Goal: Task Accomplishment & Management: Manage account settings

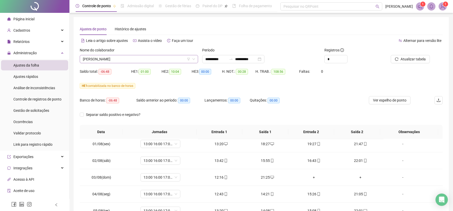
click at [113, 59] on span "[PERSON_NAME]" at bounding box center [139, 59] width 112 height 8
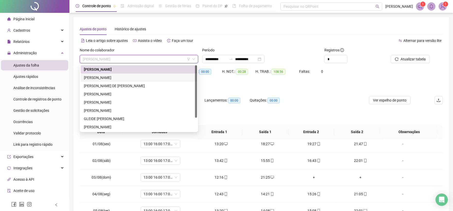
click at [94, 77] on div "[PERSON_NAME]" at bounding box center [139, 78] width 110 height 6
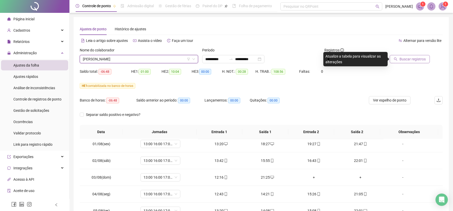
click at [421, 62] on span "Buscar registros" at bounding box center [413, 59] width 26 height 6
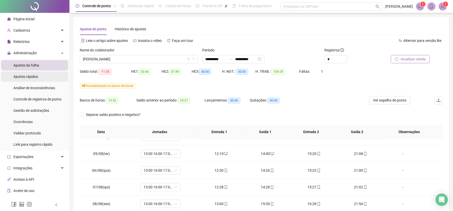
click at [37, 75] on span "Ajustes rápidos" at bounding box center [25, 77] width 25 height 4
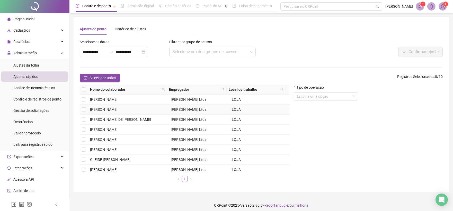
click at [97, 112] on span "[PERSON_NAME]" at bounding box center [104, 110] width 28 height 4
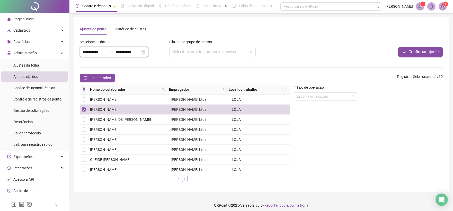
click at [85, 51] on input "**********" at bounding box center [95, 52] width 25 height 6
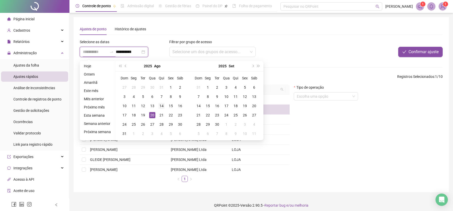
type input "**********"
click at [163, 106] on div "14" at bounding box center [162, 106] width 6 height 6
type input "**********"
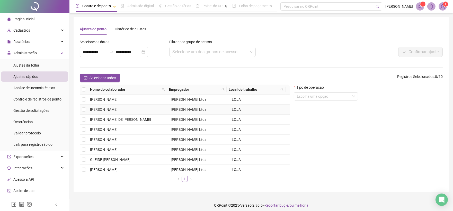
click at [118, 108] on span "[PERSON_NAME]" at bounding box center [104, 110] width 28 height 4
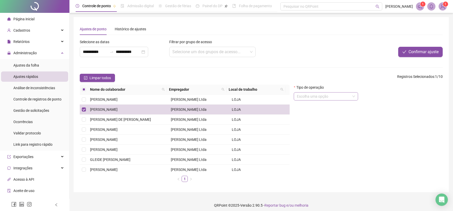
click at [305, 97] on input "search" at bounding box center [324, 97] width 54 height 8
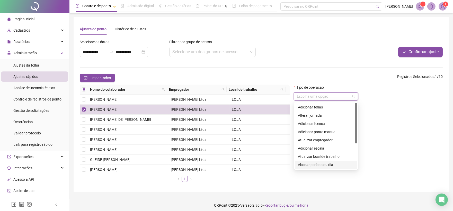
click at [326, 166] on div "Abonar período ou dia" at bounding box center [326, 165] width 56 height 6
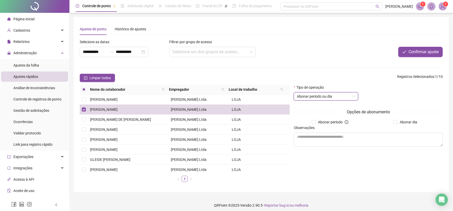
click at [413, 118] on div "Opções de abonamento Abonar período Abonar dia Observações" at bounding box center [368, 130] width 149 height 42
click at [413, 119] on div "Opções de abonamento Abonar período Abonar dia Observações" at bounding box center [368, 130] width 149 height 42
click at [412, 121] on span "Abonar dia" at bounding box center [409, 122] width 22 height 6
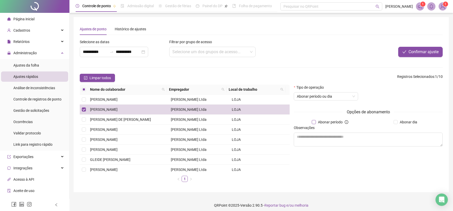
click at [321, 124] on span "Abonar período" at bounding box center [330, 122] width 29 height 6
click at [325, 120] on span "Abonar período" at bounding box center [330, 122] width 29 height 6
click at [403, 125] on span "Abonar dia" at bounding box center [409, 122] width 22 height 6
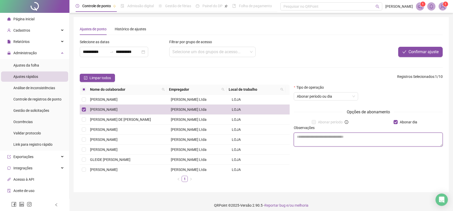
click at [383, 140] on textarea at bounding box center [368, 140] width 149 height 14
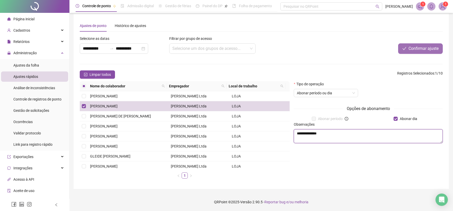
type textarea "**********"
click at [419, 53] on button "Confirmar ajuste" at bounding box center [420, 49] width 45 height 10
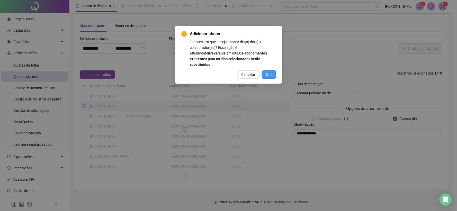
click at [269, 73] on button "Sim" at bounding box center [269, 75] width 14 height 8
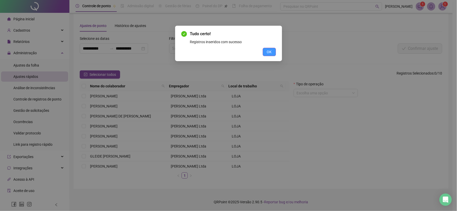
click at [271, 53] on span "OK" at bounding box center [269, 52] width 5 height 6
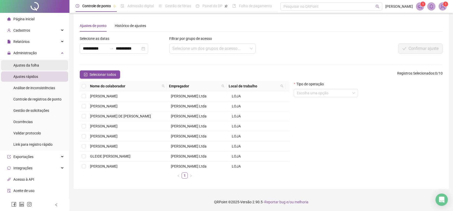
click at [28, 64] on span "Ajustes da folha" at bounding box center [26, 65] width 26 height 4
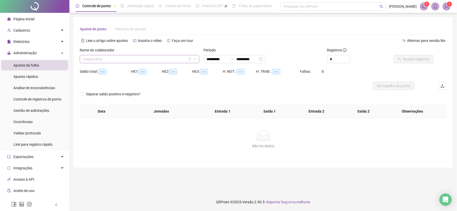
type input "**********"
click at [102, 57] on input "search" at bounding box center [137, 59] width 109 height 8
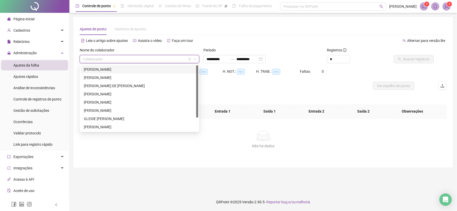
click at [96, 81] on div "[PERSON_NAME]" at bounding box center [140, 78] width 118 height 8
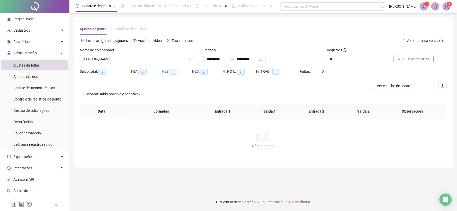
click at [431, 62] on button "Buscar registros" at bounding box center [414, 59] width 40 height 8
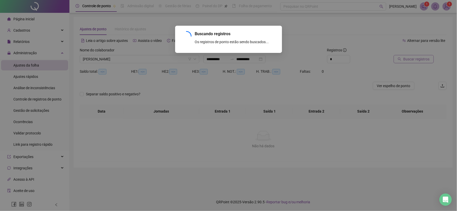
click at [426, 59] on div "Buscando registros Os registros de ponto estão sendo buscados... OK" at bounding box center [228, 105] width 457 height 211
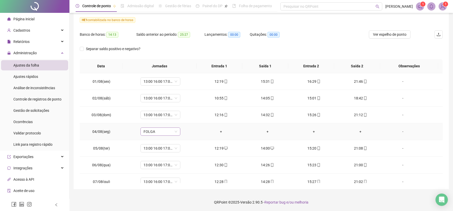
scroll to position [86, 0]
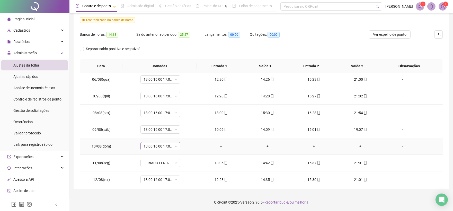
click at [149, 147] on span "13:00 16:00 17:00 21:33" at bounding box center [161, 147] width 34 height 8
click at [153, 108] on div "Folga" at bounding box center [169, 106] width 44 height 6
click at [183, 133] on span "Sim" at bounding box center [184, 133] width 6 height 6
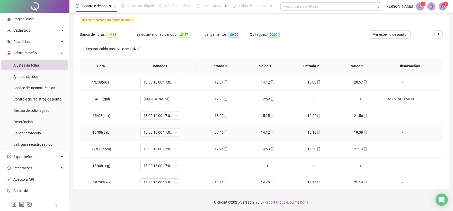
scroll to position [209, 0]
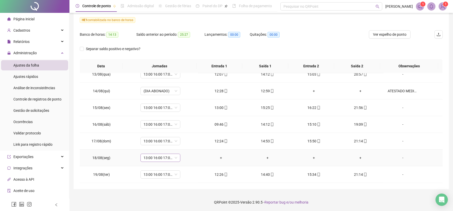
click at [150, 159] on span "13:00 16:00 17:00 21:33" at bounding box center [161, 158] width 34 height 8
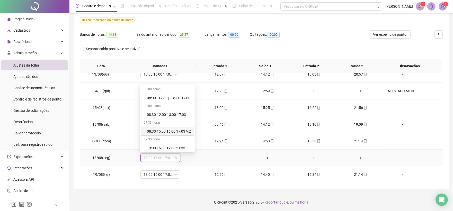
scroll to position [118, 0]
click at [155, 116] on div "Folga" at bounding box center [169, 114] width 44 height 6
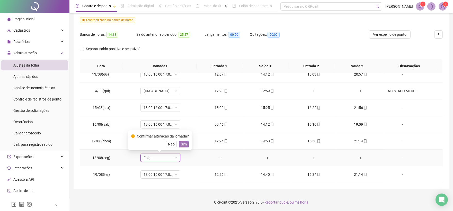
click at [185, 147] on span "Sim" at bounding box center [184, 145] width 6 height 6
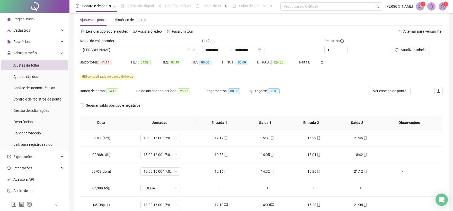
scroll to position [0, 0]
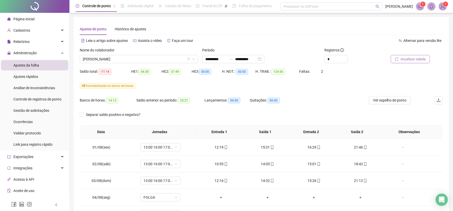
click at [415, 56] on span "Atualizar tabela" at bounding box center [413, 59] width 25 height 6
